Goal: Ask a question

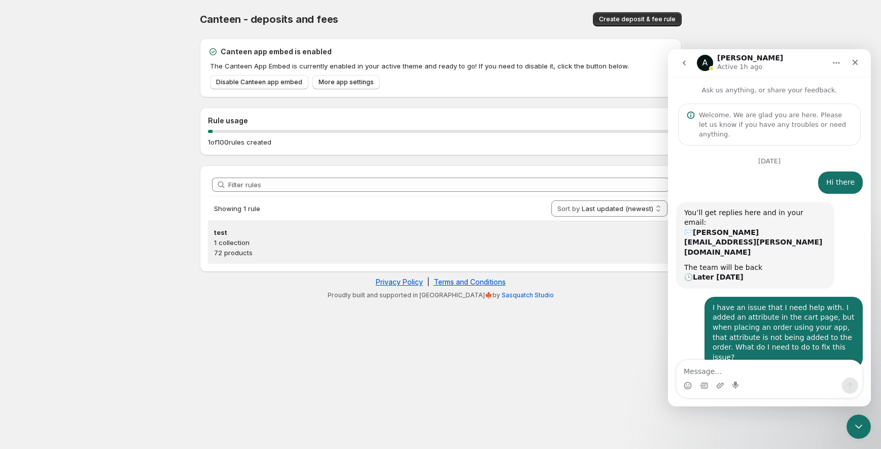
scroll to position [1184, 0]
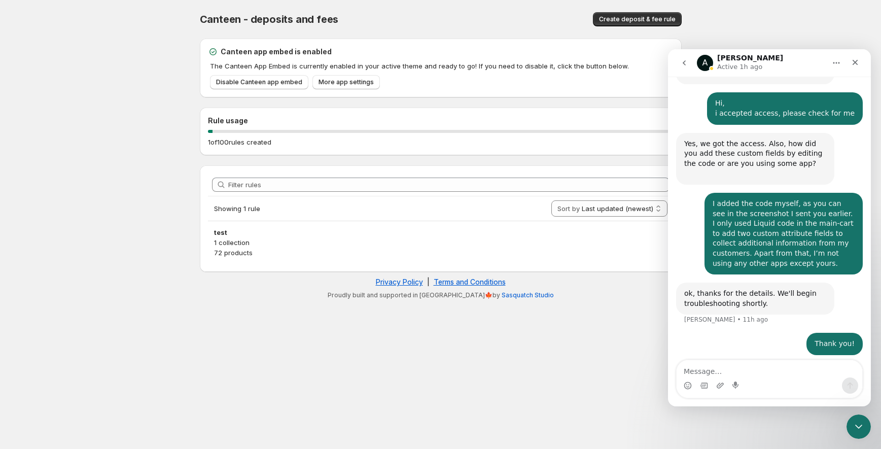
click at [57, 60] on body "Home Help Canteen - deposits and fees. This page is ready Canteen - deposits an…" at bounding box center [440, 224] width 881 height 449
click at [688, 65] on button "go back" at bounding box center [684, 62] width 19 height 19
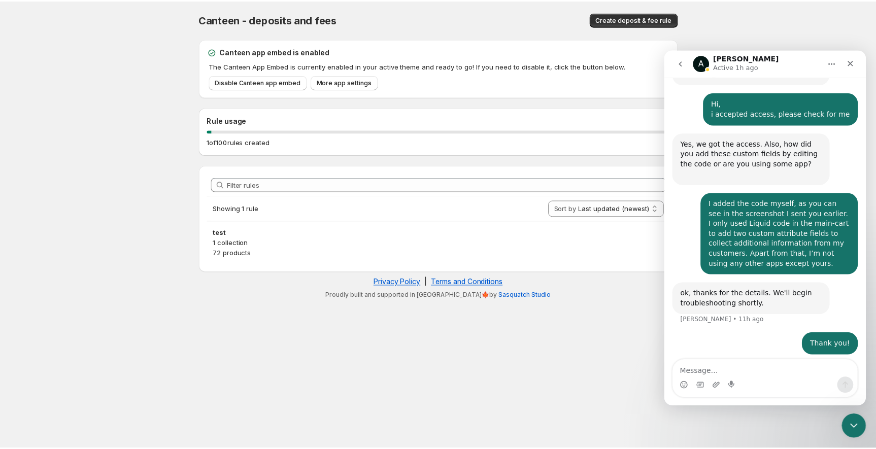
scroll to position [0, 0]
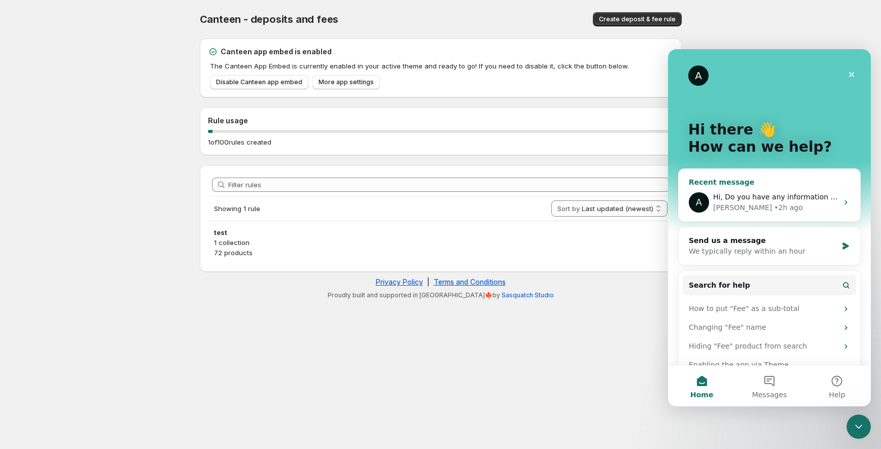
click at [772, 193] on span "Hi, Do you have any information about my issue?" at bounding box center [801, 197] width 176 height 8
